Goal: Navigation & Orientation: Find specific page/section

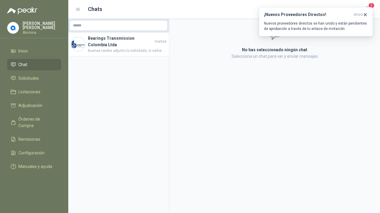
click at [367, 15] on icon "button" at bounding box center [365, 14] width 5 height 5
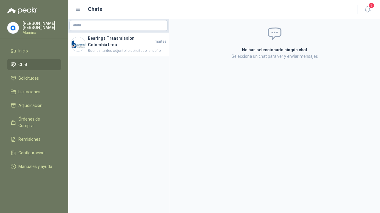
click at [22, 48] on span "Inicio" at bounding box center [22, 51] width 9 height 7
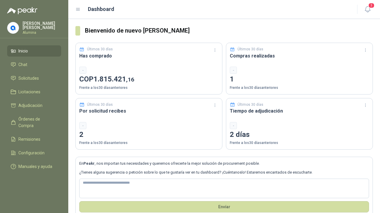
click at [28, 78] on span "Solicitudes" at bounding box center [28, 78] width 20 height 7
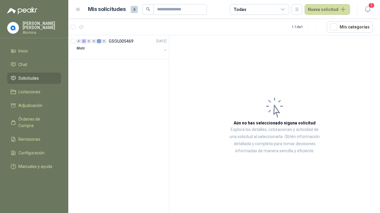
click at [20, 50] on span "Inicio" at bounding box center [22, 51] width 9 height 7
